Goal: Information Seeking & Learning: Learn about a topic

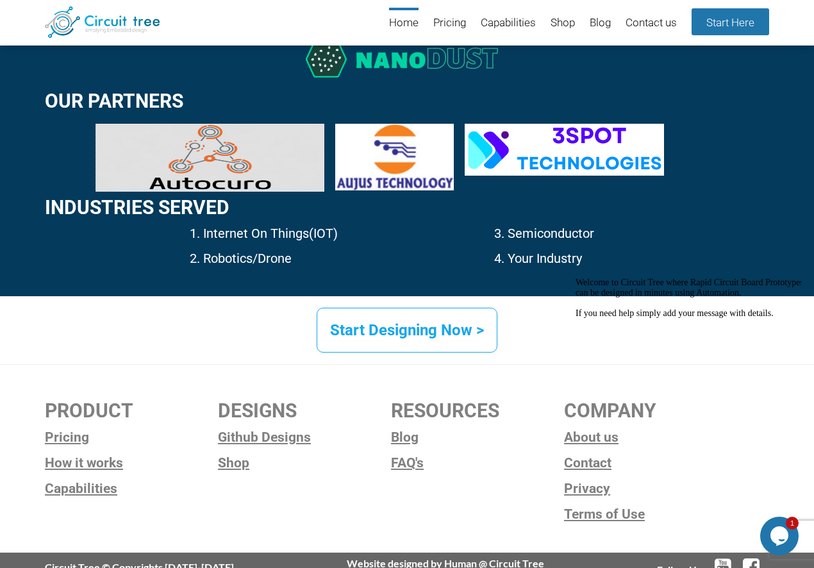
scroll to position [1904, 0]
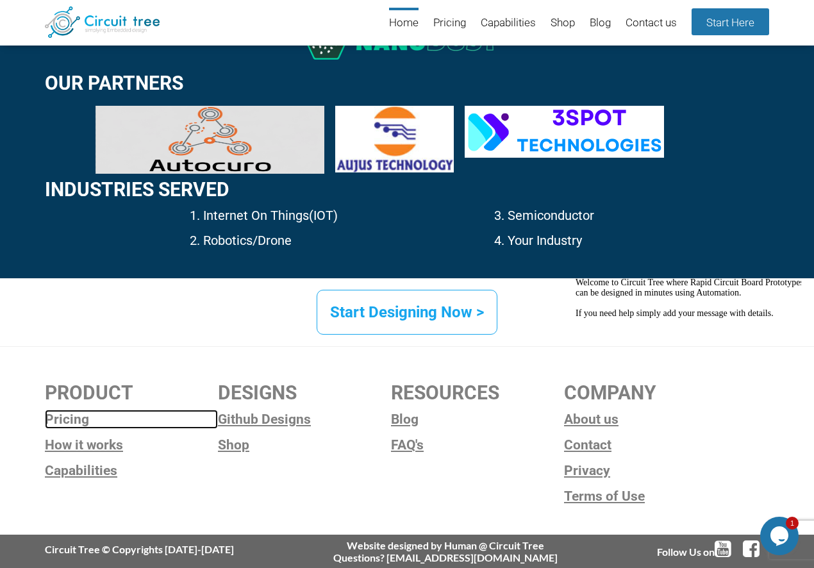
click at [69, 415] on link "Pricing" at bounding box center [131, 419] width 173 height 19
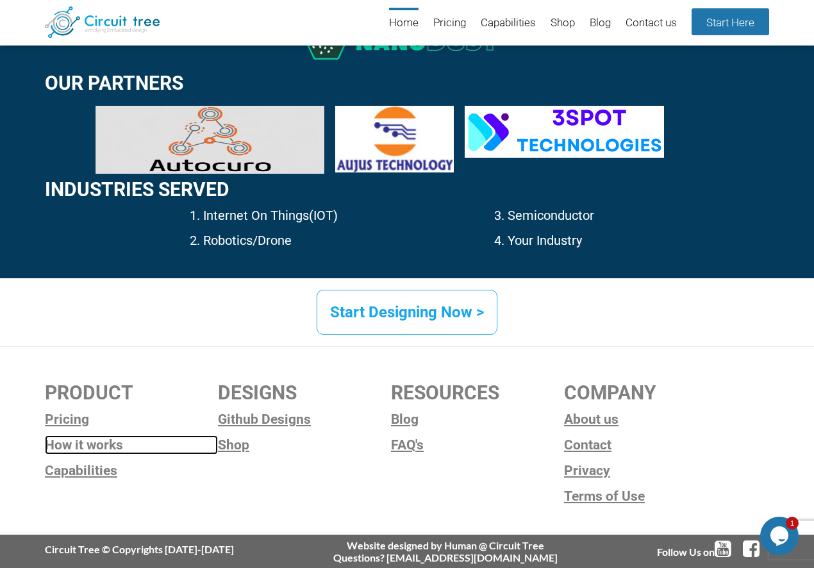
click at [47, 441] on link "How it works" at bounding box center [131, 444] width 173 height 19
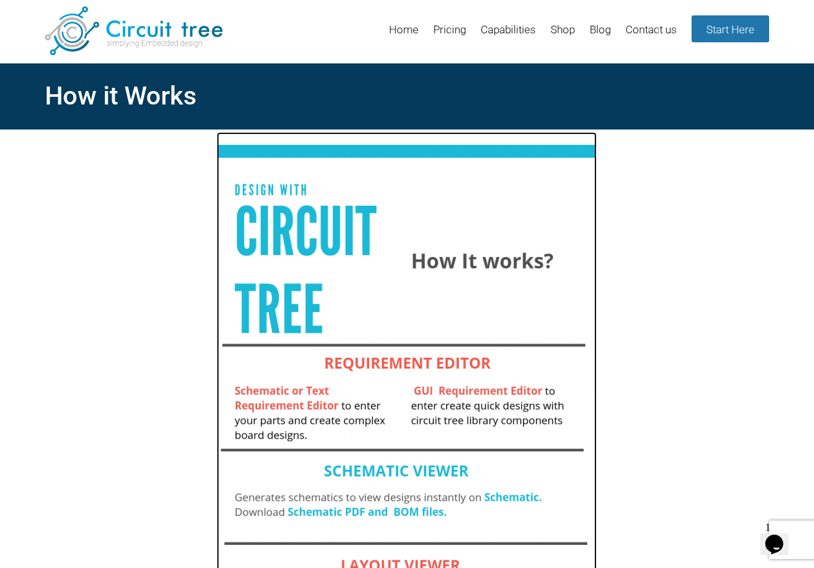
click at [522, 402] on img at bounding box center [407, 466] width 380 height 669
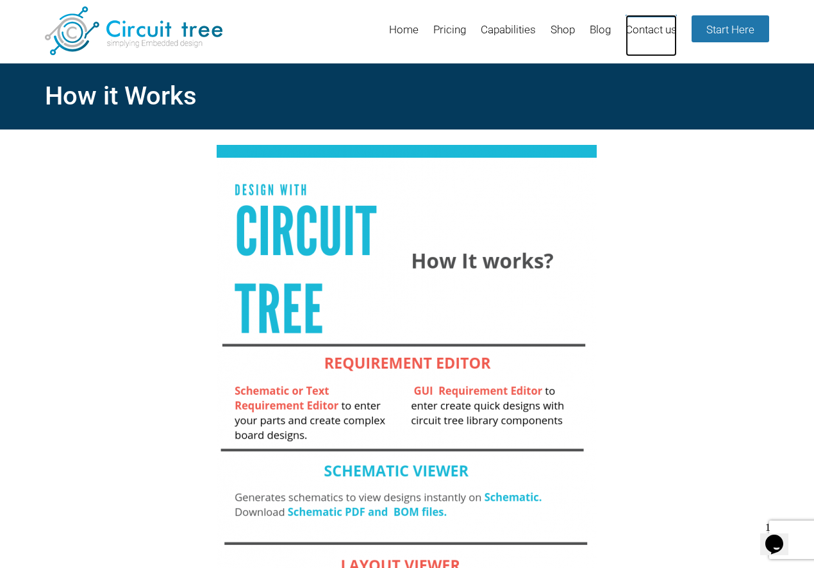
click at [646, 33] on link "Contact us" at bounding box center [651, 36] width 51 height 42
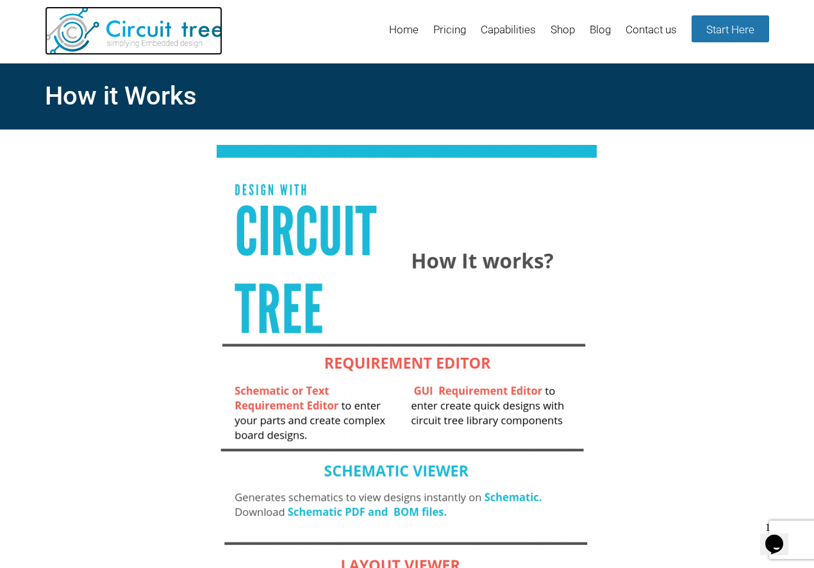
click at [132, 35] on img at bounding box center [134, 30] width 178 height 49
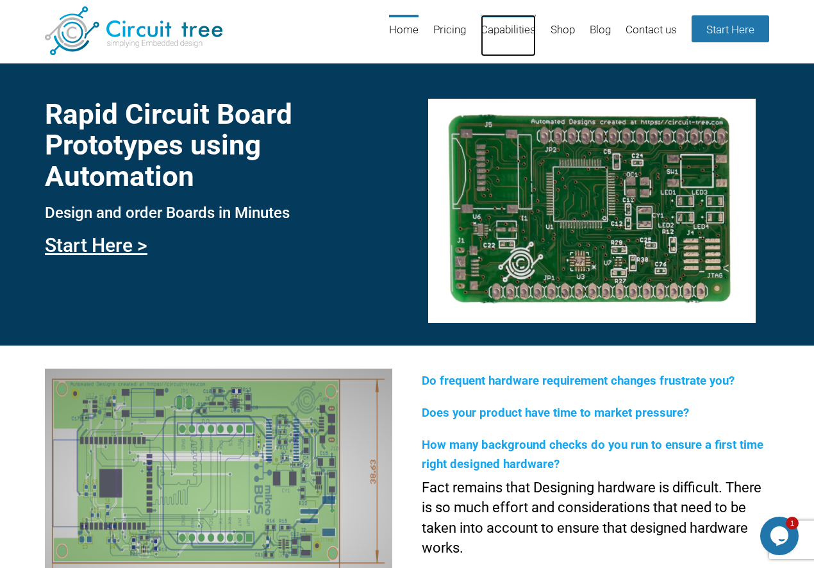
click at [508, 27] on link "Capabilities" at bounding box center [508, 36] width 55 height 42
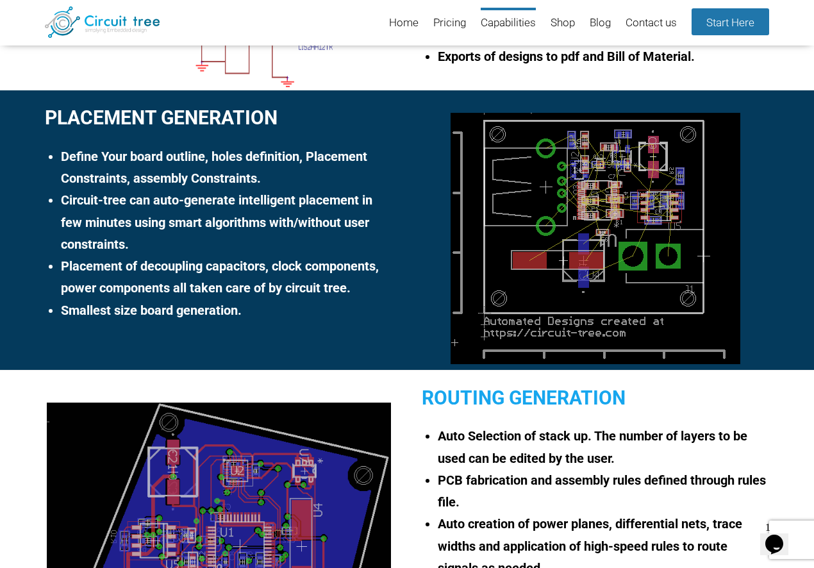
scroll to position [474, 0]
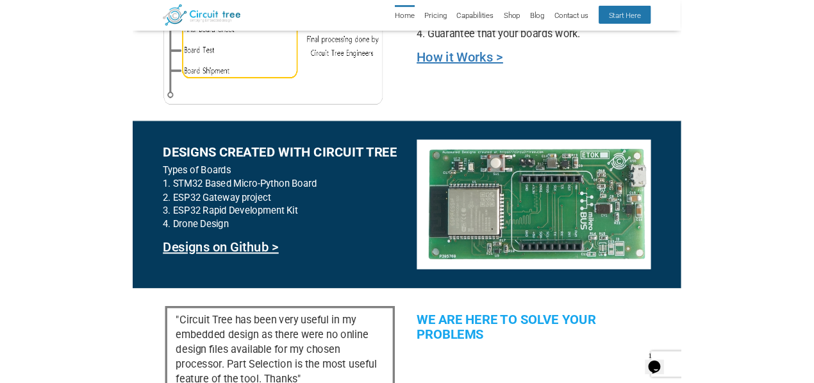
scroll to position [1137, 0]
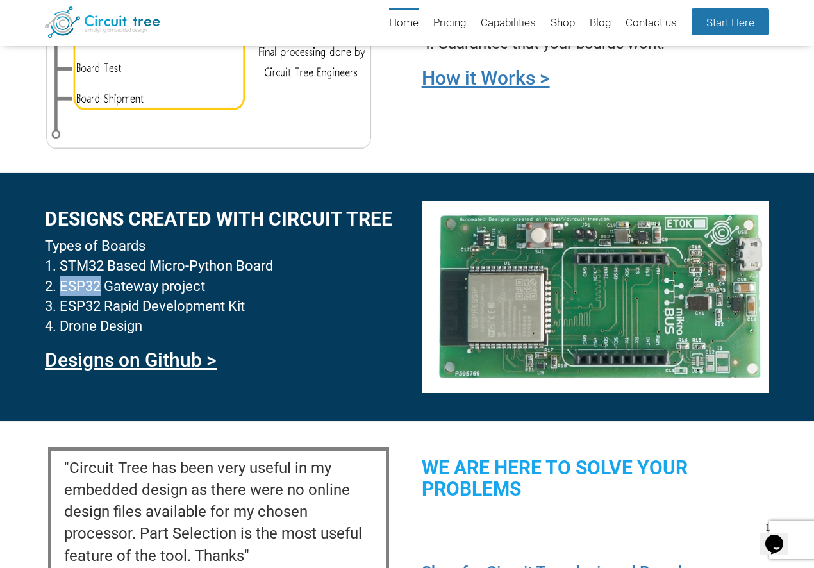
drag, startPoint x: 62, startPoint y: 287, endPoint x: 101, endPoint y: 283, distance: 38.7
click at [101, 283] on li "ESP32 Gateway project" at bounding box center [218, 286] width 347 height 20
